Goal: Check status: Check status

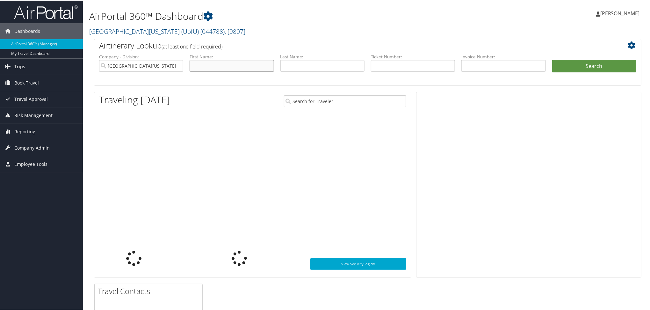
click at [211, 58] on li "First Name:" at bounding box center [231, 68] width 90 height 30
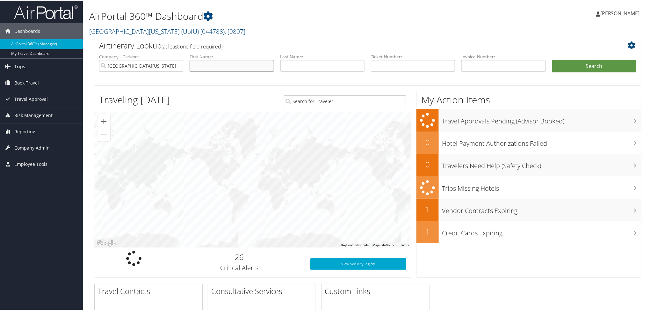
click at [212, 64] on input "text" at bounding box center [232, 65] width 84 height 12
type input "c"
click at [327, 64] on input "text" at bounding box center [322, 65] width 84 height 12
click at [222, 73] on li "First Name:" at bounding box center [231, 68] width 90 height 30
click at [221, 72] on li "First Name:" at bounding box center [231, 68] width 90 height 30
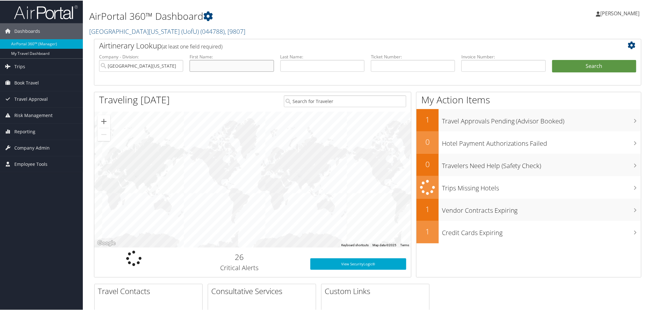
click at [204, 67] on input "text" at bounding box center [232, 65] width 84 height 12
type input "chinmay"
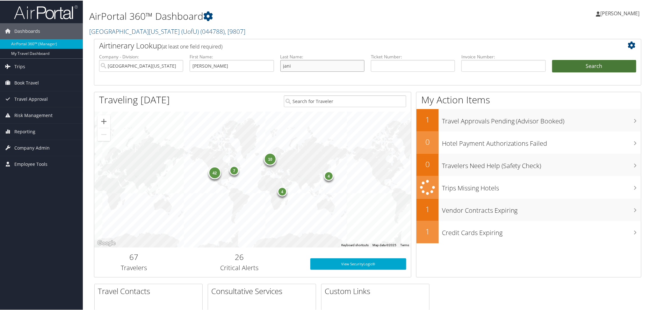
type input "jani"
click at [592, 63] on button "Search" at bounding box center [594, 65] width 84 height 13
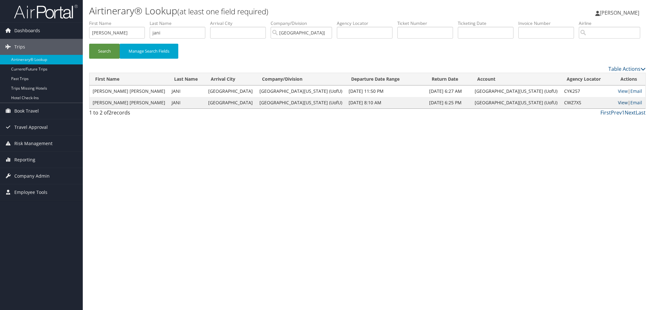
click at [618, 105] on link "View" at bounding box center [623, 102] width 10 height 6
click at [618, 94] on link "View" at bounding box center [623, 91] width 10 height 6
click at [618, 105] on link "View" at bounding box center [623, 102] width 10 height 6
click at [618, 94] on link "View" at bounding box center [623, 91] width 10 height 6
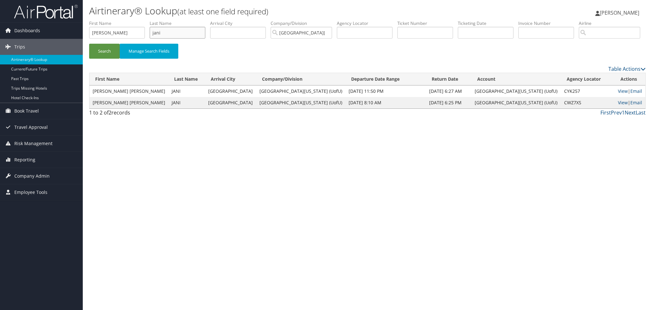
click at [190, 27] on input "jani" at bounding box center [178, 33] width 56 height 12
click at [130, 28] on input "chinmay" at bounding box center [117, 33] width 56 height 12
type input "palash"
type input "asawa"
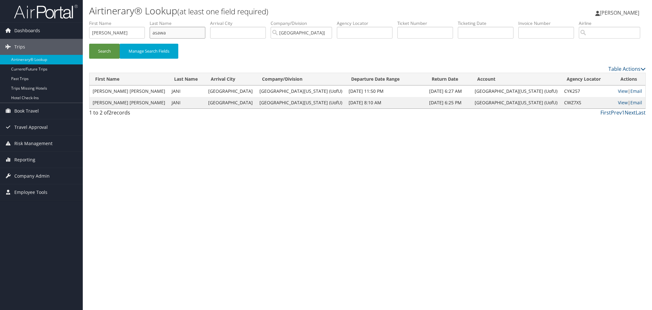
click at [89, 44] on button "Search" at bounding box center [104, 51] width 31 height 15
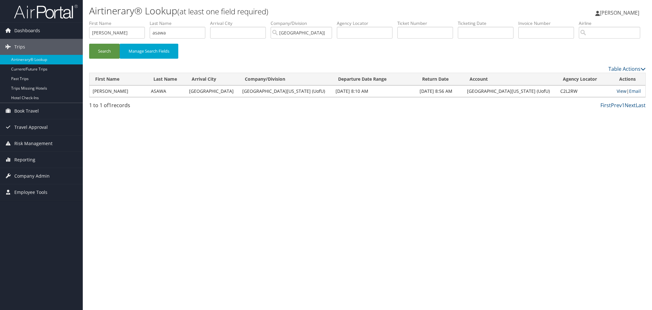
click at [617, 94] on link "View" at bounding box center [622, 91] width 10 height 6
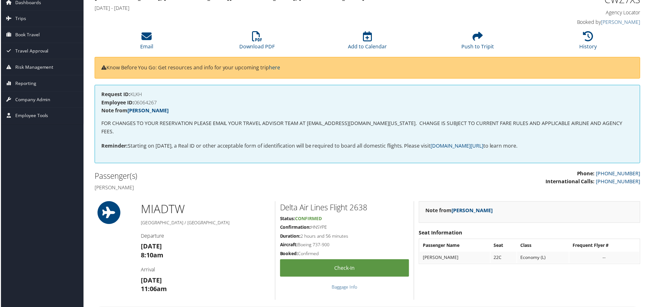
scroll to position [85, 0]
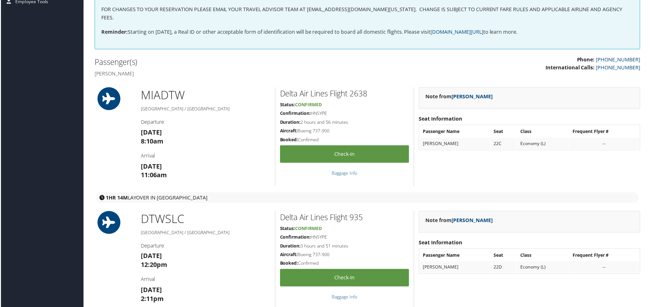
scroll to position [0, 0]
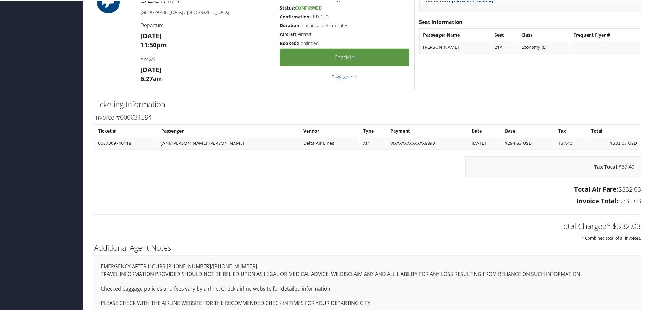
scroll to position [255, 0]
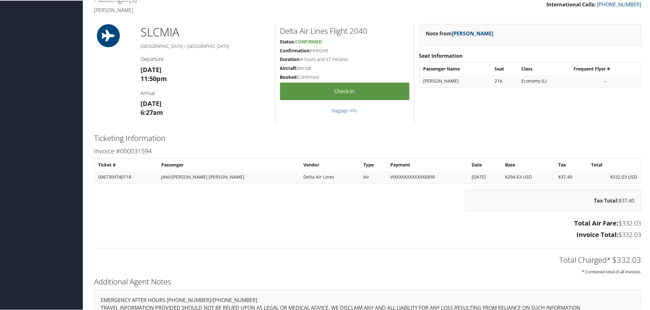
scroll to position [255, 0]
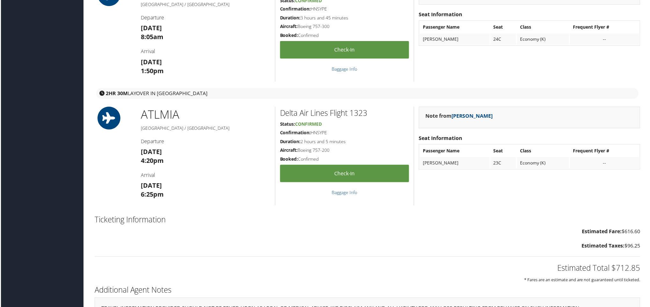
scroll to position [588, 0]
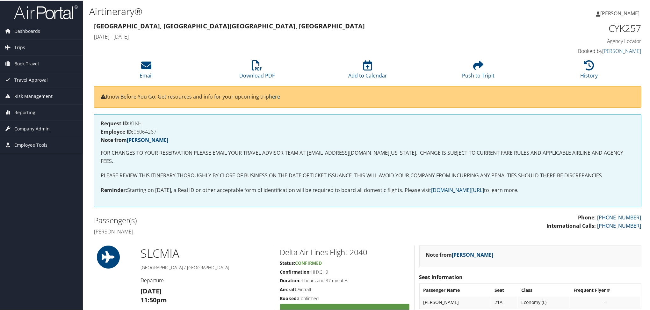
click at [155, 131] on h4 "Employee ID: 06064267" at bounding box center [368, 130] width 534 height 5
copy h4 "06064267"
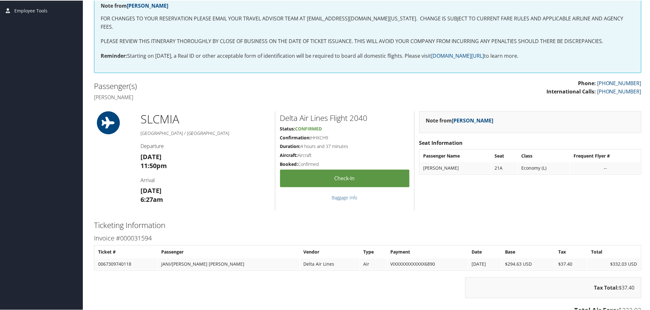
scroll to position [255, 0]
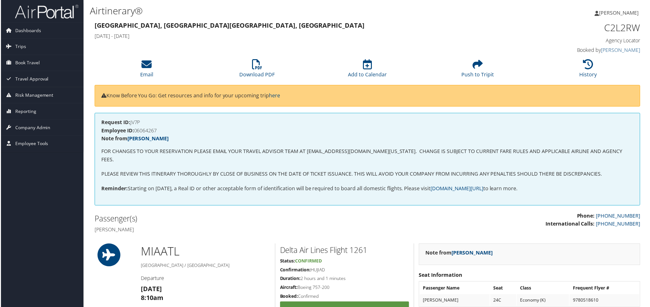
click at [151, 129] on h4 "Employee ID: 06064267" at bounding box center [368, 130] width 534 height 5
copy h4 "06064267"
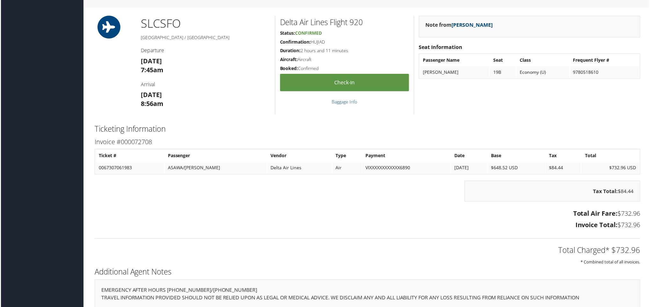
scroll to position [587, 0]
